Goal: Navigation & Orientation: Find specific page/section

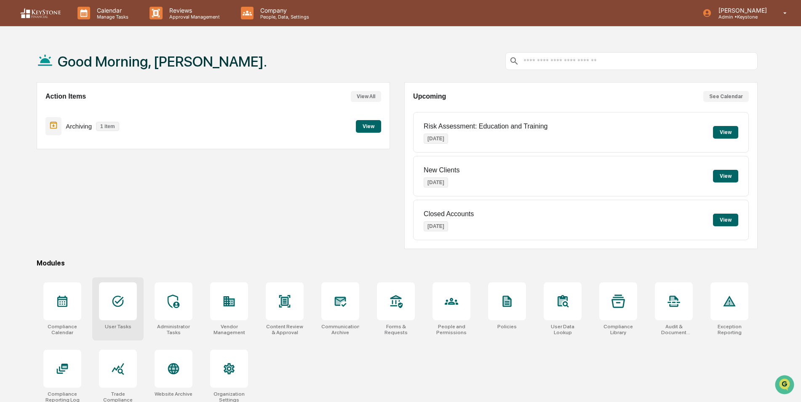
click at [117, 296] on icon at bounding box center [117, 300] width 13 height 13
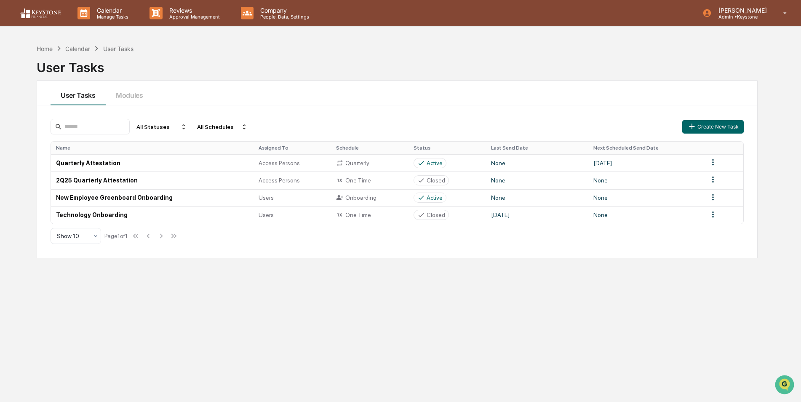
click at [618, 45] on div "Home Calendar User Tasks User Tasks" at bounding box center [397, 61] width 721 height 35
click at [43, 48] on div "Home" at bounding box center [45, 48] width 16 height 7
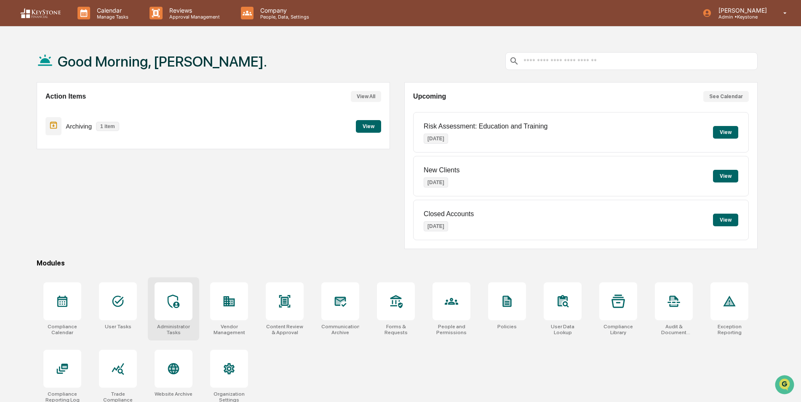
click at [177, 304] on icon at bounding box center [174, 300] width 12 height 13
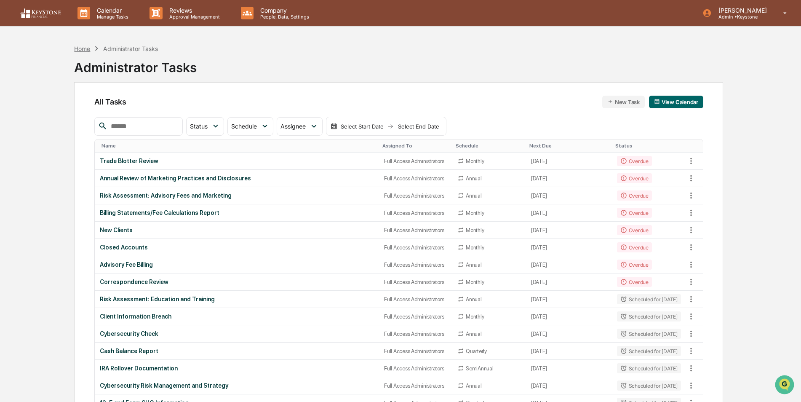
click at [81, 49] on div "Home" at bounding box center [82, 48] width 16 height 7
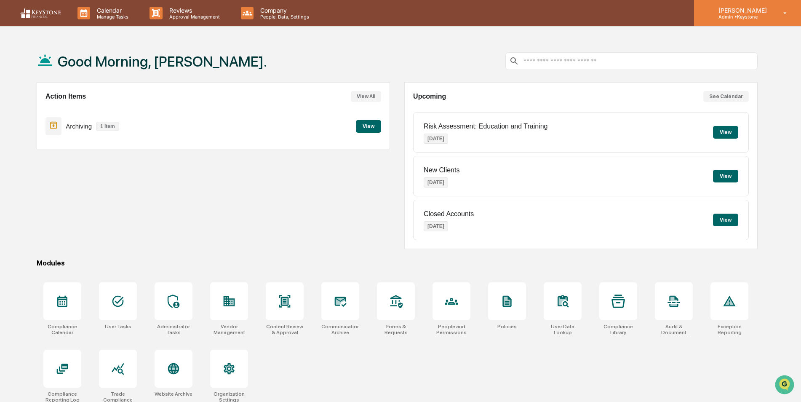
click at [739, 11] on p "[PERSON_NAME]" at bounding box center [740, 10] width 59 height 7
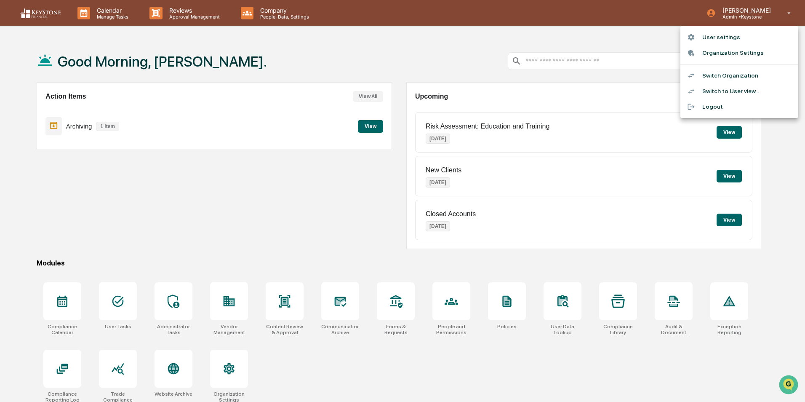
click at [736, 70] on li "Switch Organization" at bounding box center [739, 76] width 118 height 16
